Goal: Transaction & Acquisition: Purchase product/service

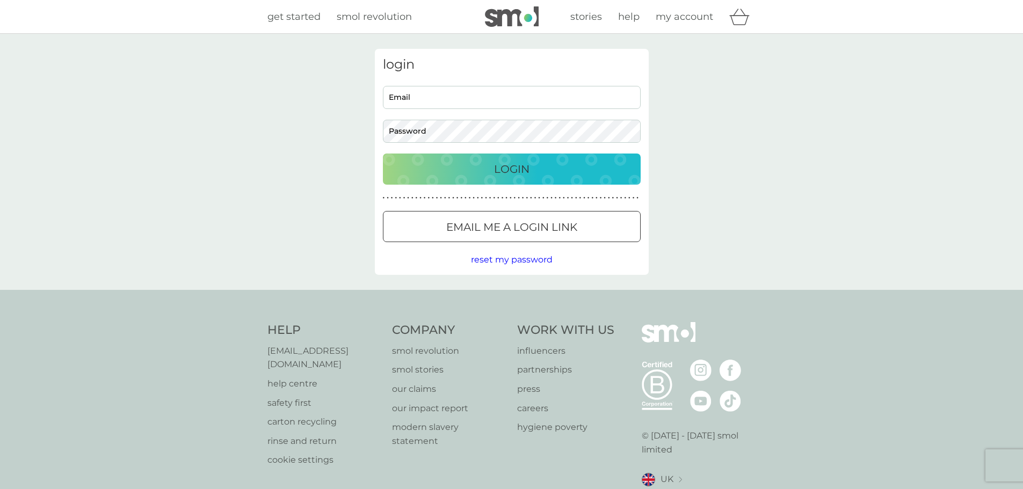
type input "sfloisag@yahoo.com"
click at [487, 173] on div "Login" at bounding box center [512, 169] width 236 height 17
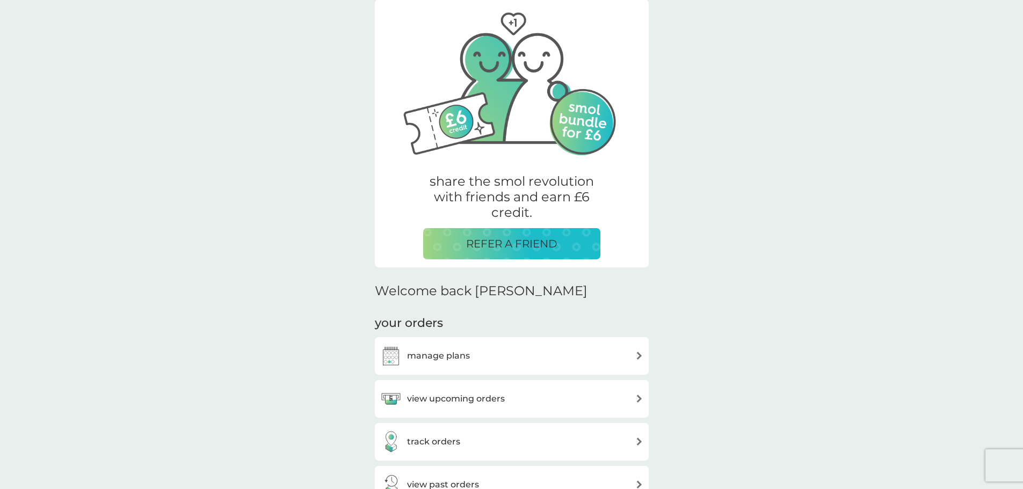
scroll to position [161, 0]
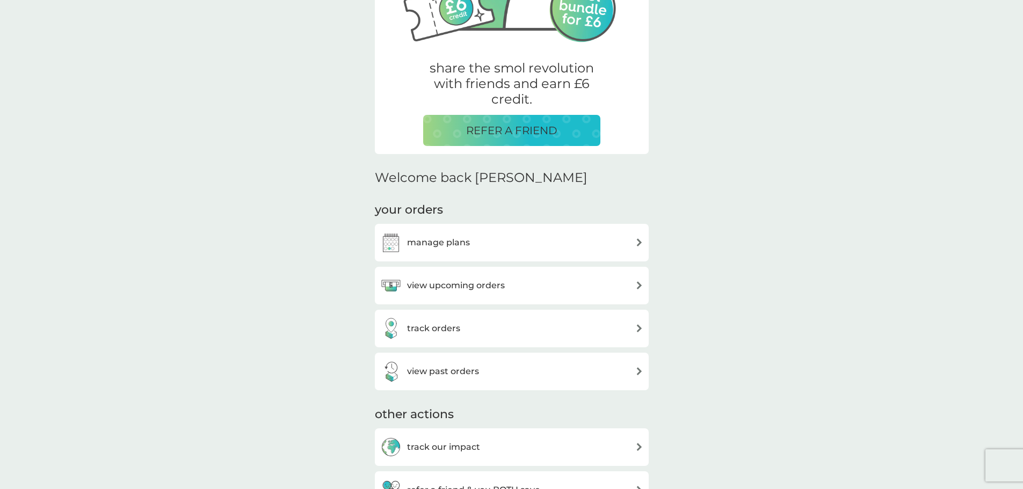
click at [454, 242] on h3 "manage plans" at bounding box center [438, 243] width 63 height 14
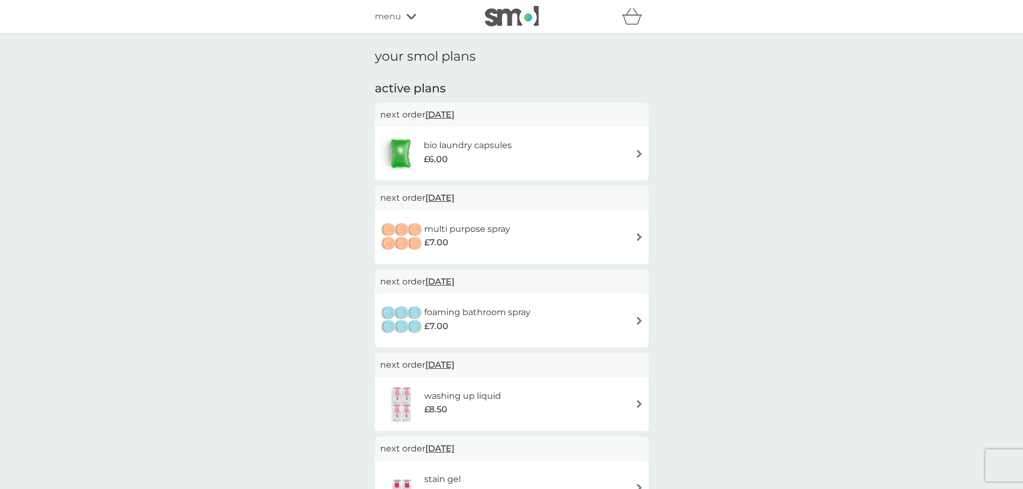
click at [548, 139] on div "bio laundry capsules £6.00" at bounding box center [511, 154] width 263 height 38
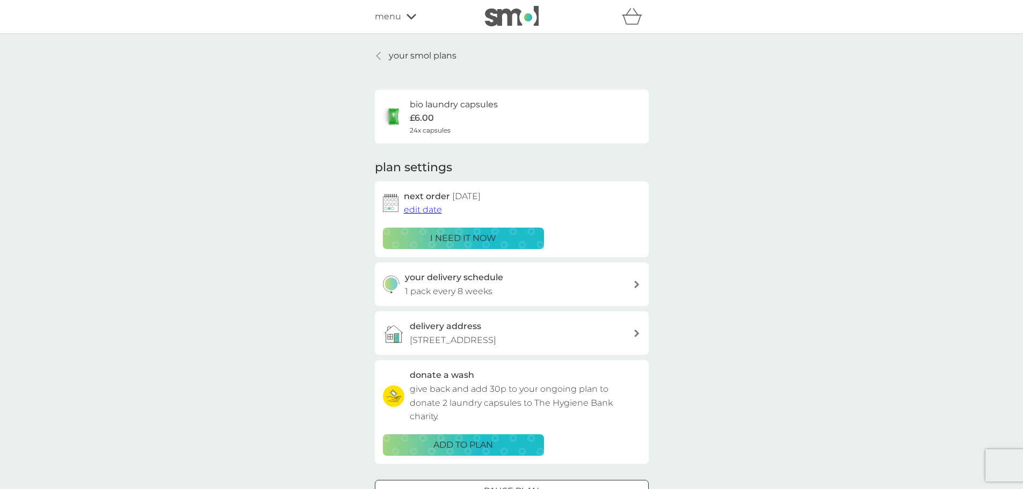
click at [471, 236] on p "i need it now" at bounding box center [463, 238] width 66 height 14
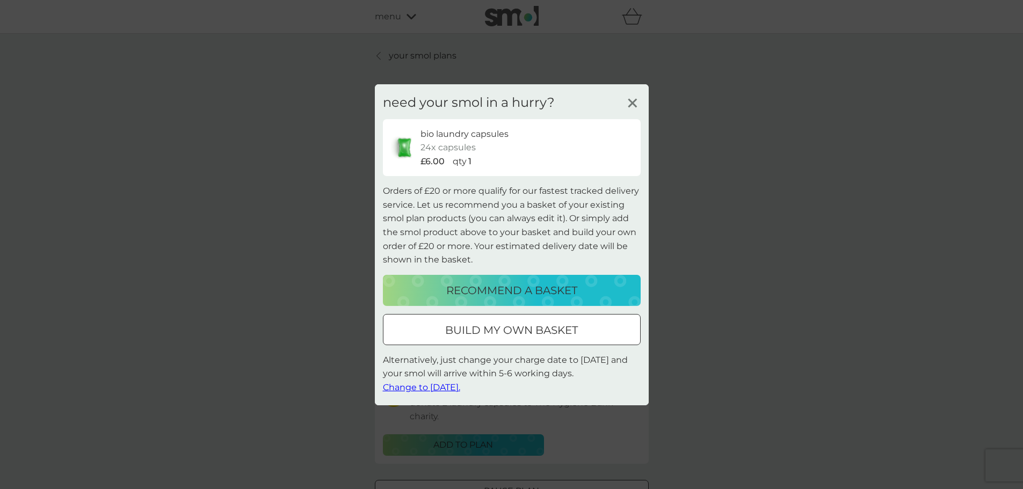
click at [536, 332] on p "build my own basket" at bounding box center [511, 330] width 133 height 17
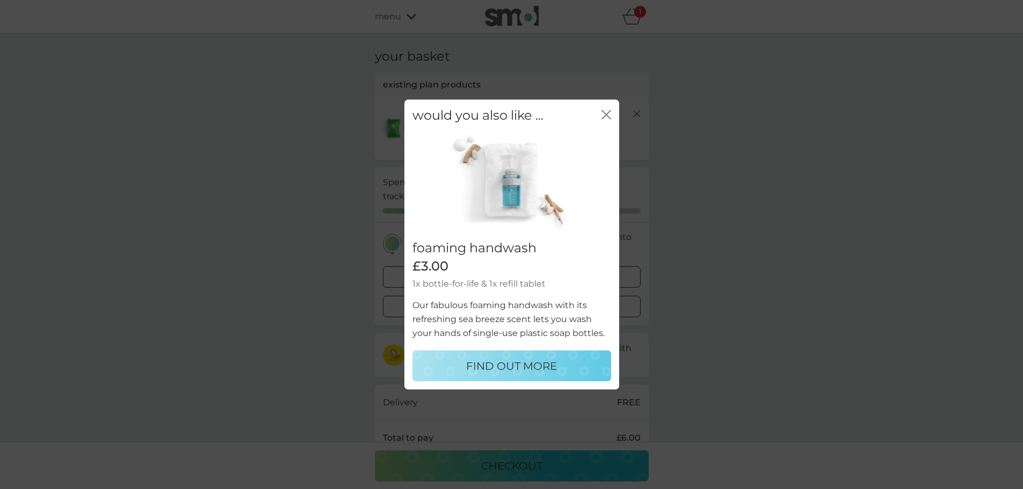
click at [608, 114] on icon "close" at bounding box center [606, 115] width 10 height 10
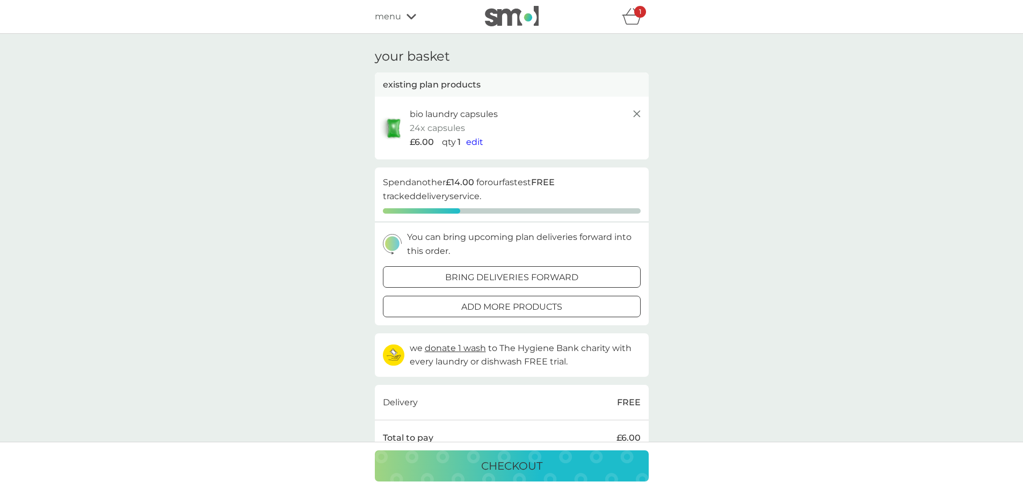
click at [507, 461] on p "checkout" at bounding box center [511, 466] width 61 height 17
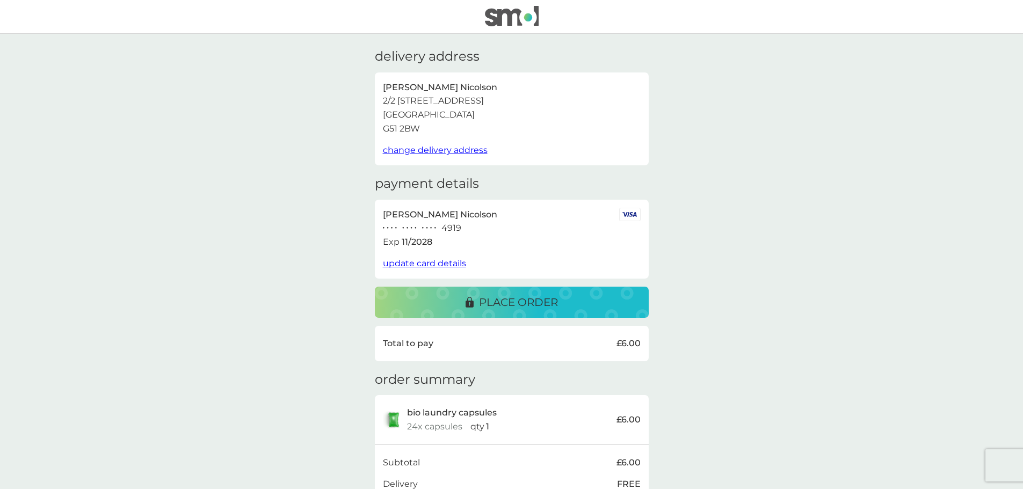
click at [533, 301] on p "place order" at bounding box center [518, 302] width 79 height 17
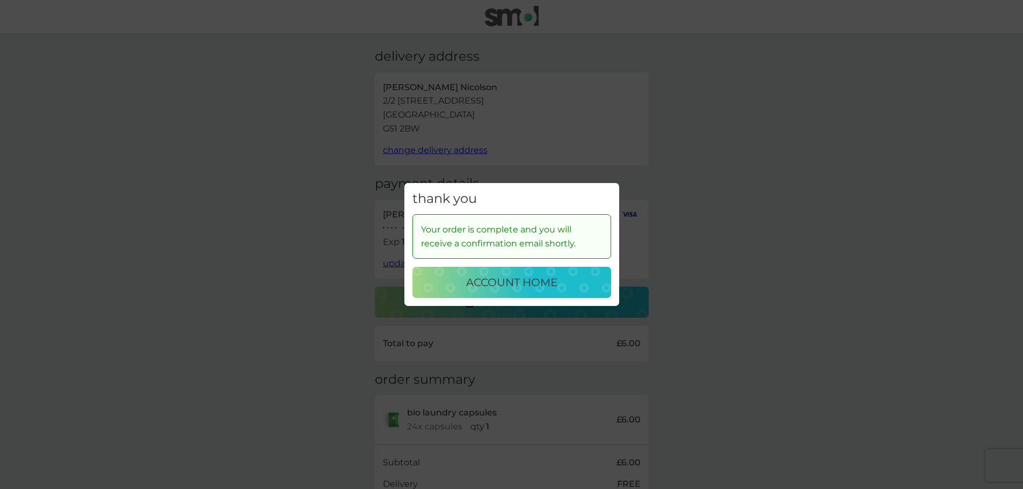
click at [511, 291] on p "account home" at bounding box center [511, 282] width 91 height 17
